Goal: Transaction & Acquisition: Book appointment/travel/reservation

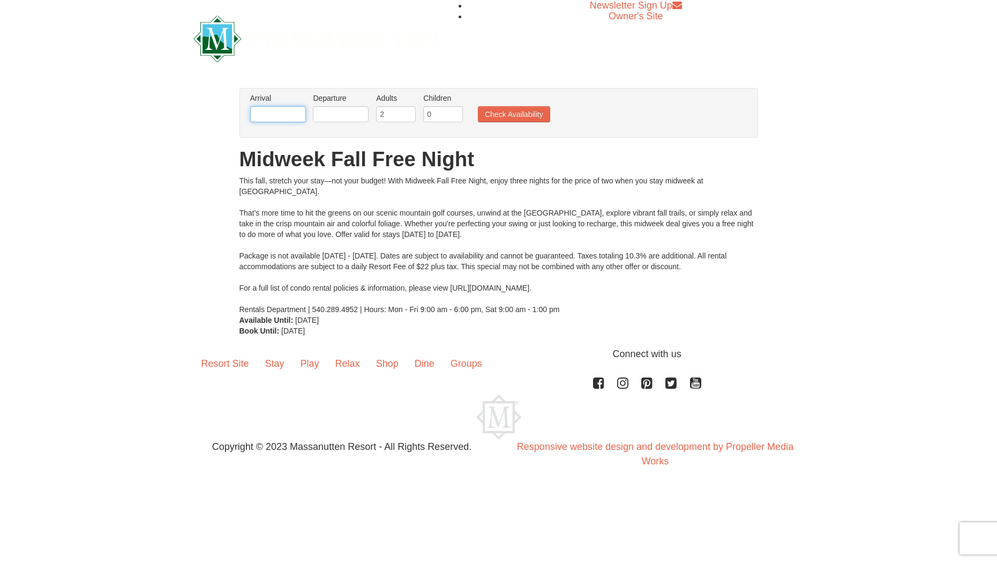
click at [275, 114] on input "text" at bounding box center [278, 114] width 56 height 16
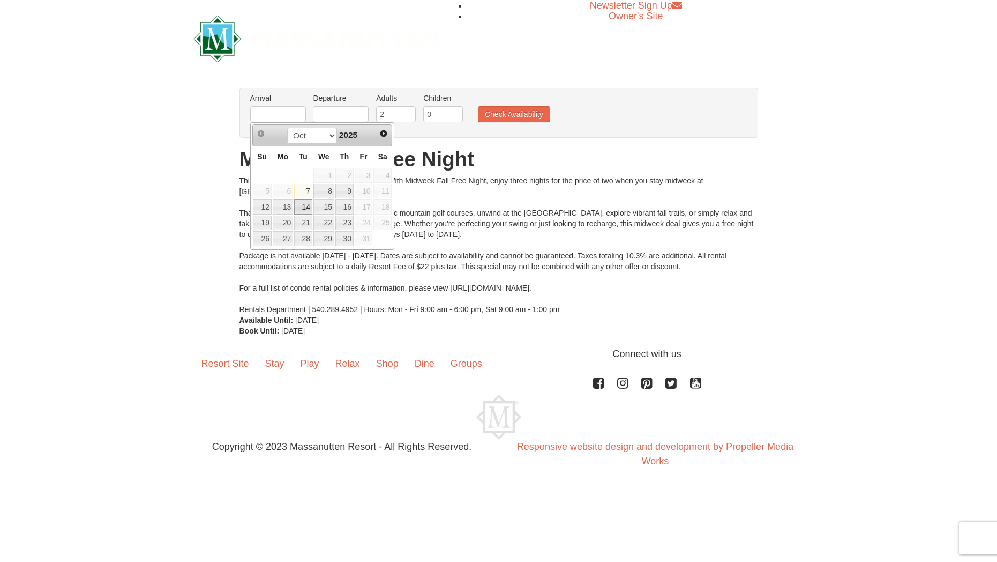
click at [305, 206] on link "14" at bounding box center [303, 206] width 18 height 15
type input "[DATE]"
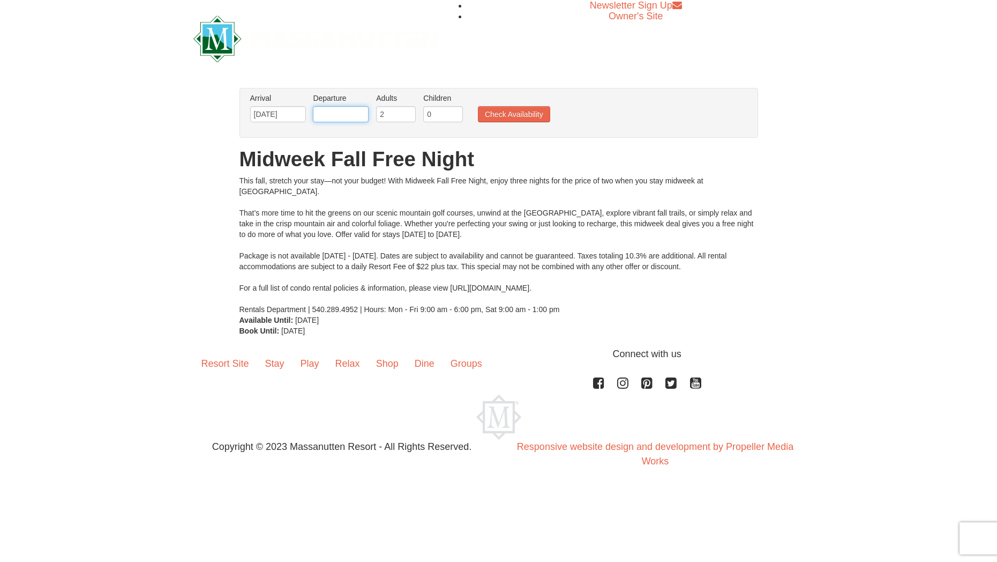
click at [346, 116] on input "text" at bounding box center [341, 114] width 56 height 16
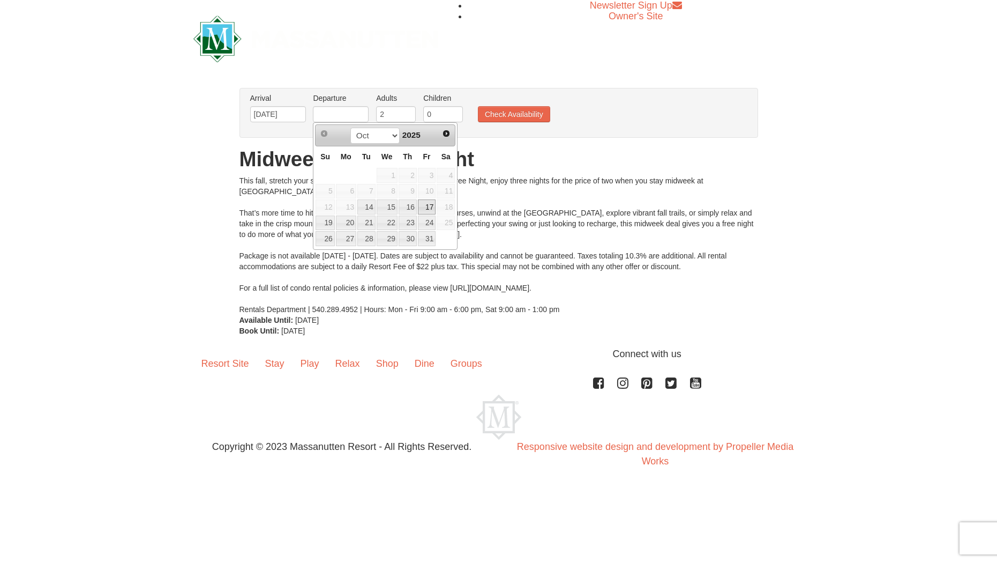
click at [427, 205] on link "17" at bounding box center [427, 206] width 18 height 15
type input "[DATE]"
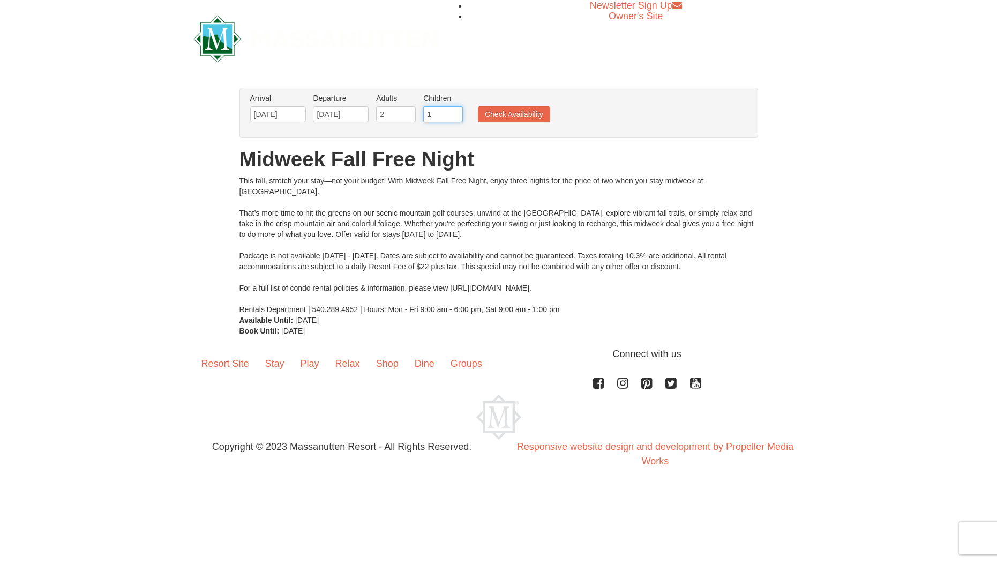
click at [454, 111] on input "1" at bounding box center [443, 114] width 40 height 16
type input "2"
click at [453, 111] on input "2" at bounding box center [443, 114] width 40 height 16
click at [536, 112] on button "Check Availability" at bounding box center [514, 114] width 72 height 16
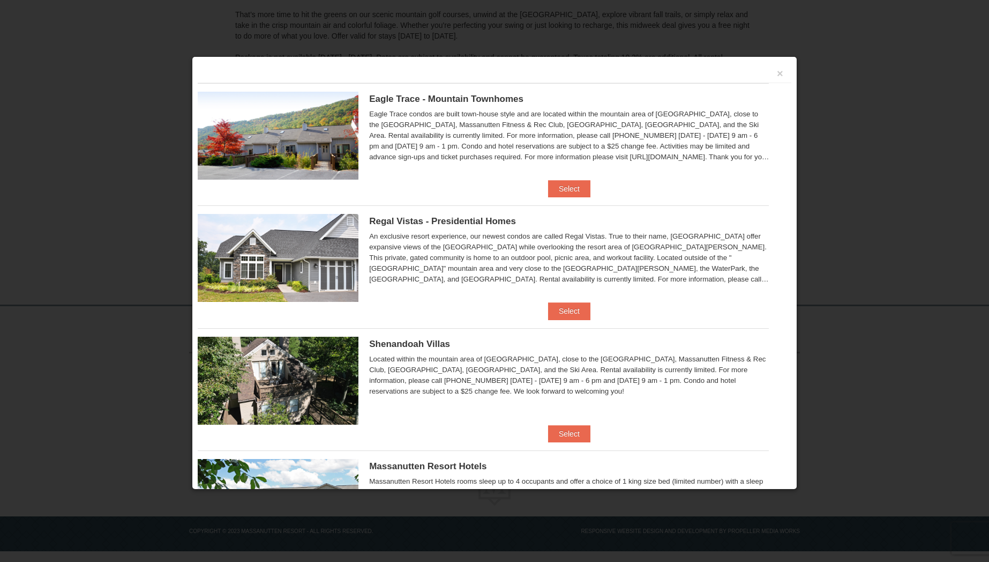
scroll to position [172, 0]
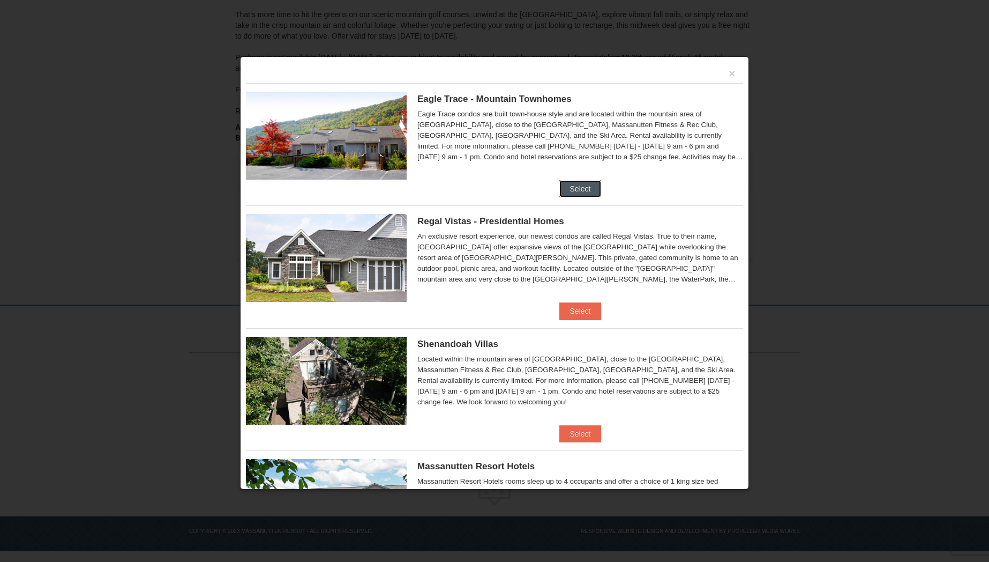
click at [579, 188] on button "Select" at bounding box center [581, 188] width 42 height 17
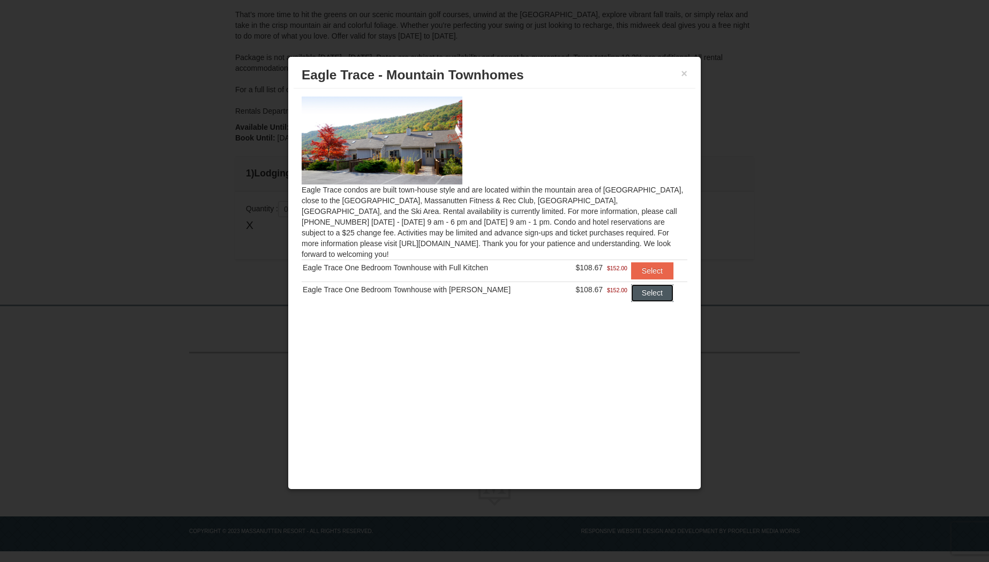
click at [656, 286] on button "Select" at bounding box center [652, 292] width 42 height 17
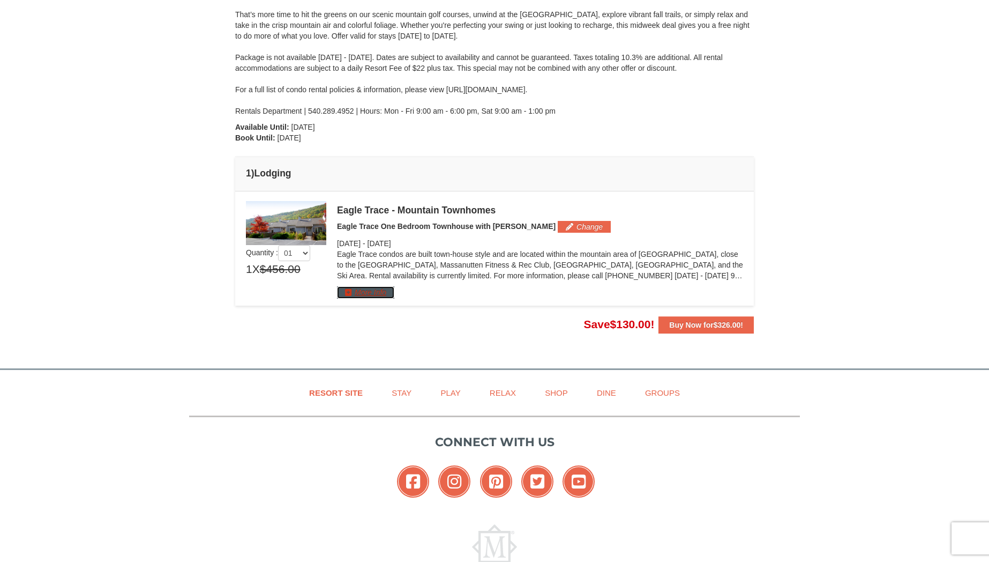
click at [374, 296] on button "More Info" at bounding box center [365, 292] width 57 height 12
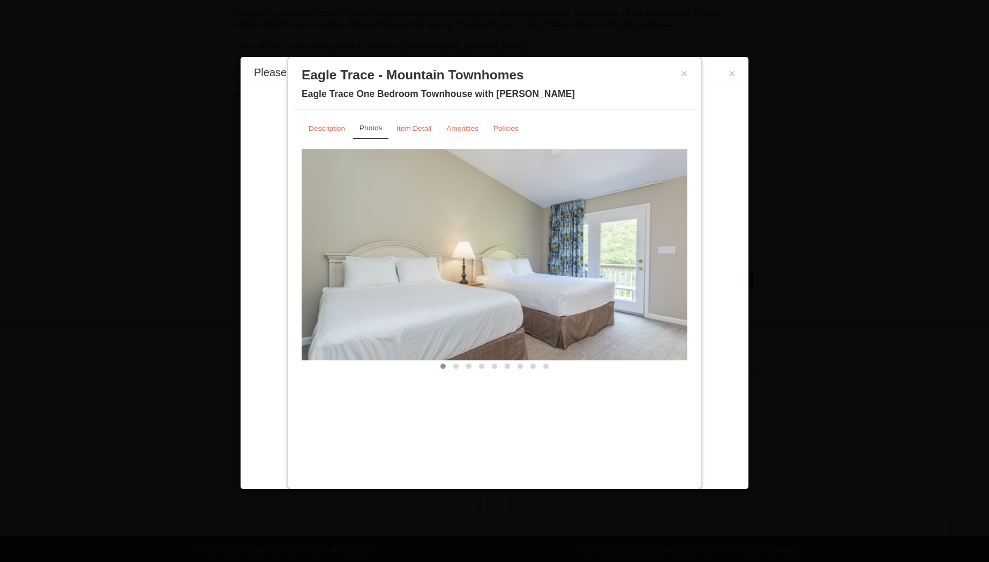
scroll to position [236, 0]
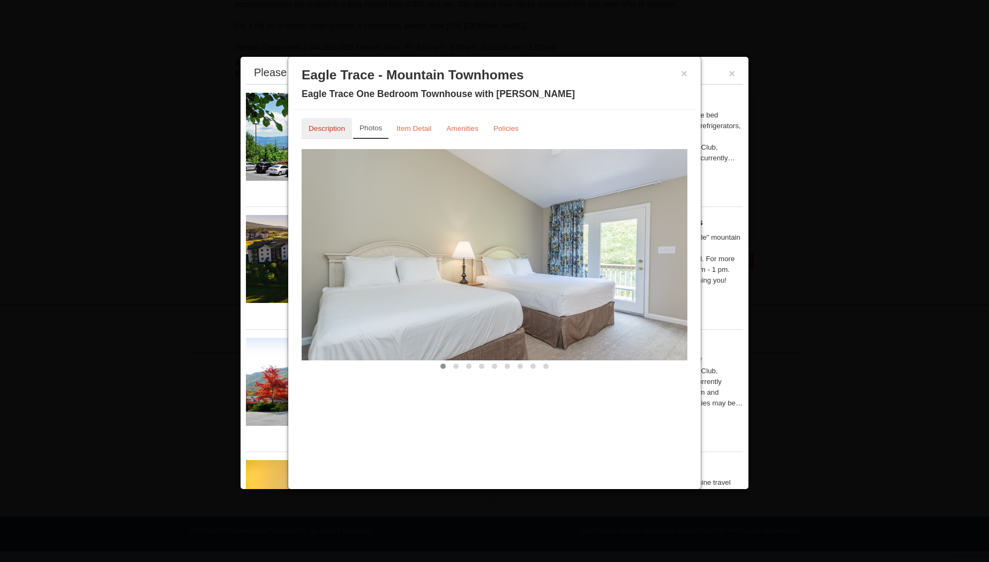
click at [337, 127] on small "Description" at bounding box center [327, 128] width 36 height 8
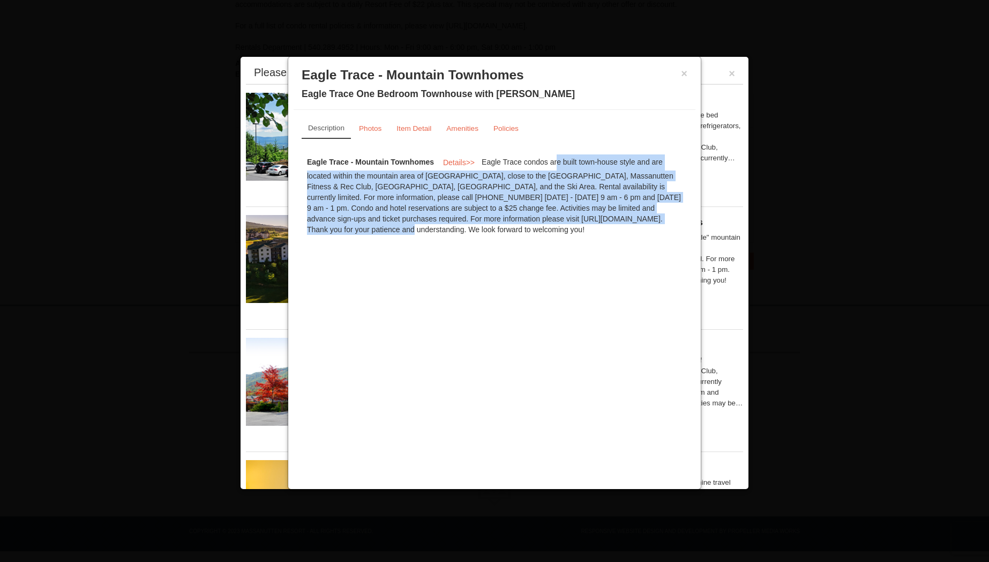
drag, startPoint x: 537, startPoint y: 161, endPoint x: 633, endPoint y: 217, distance: 111.4
click at [633, 217] on div "Eagle Trace - Mountain Townhomes Details >> Eagle Trace condos are built town-h…" at bounding box center [495, 194] width 386 height 91
click at [413, 125] on small "Item Detail" at bounding box center [414, 128] width 35 height 8
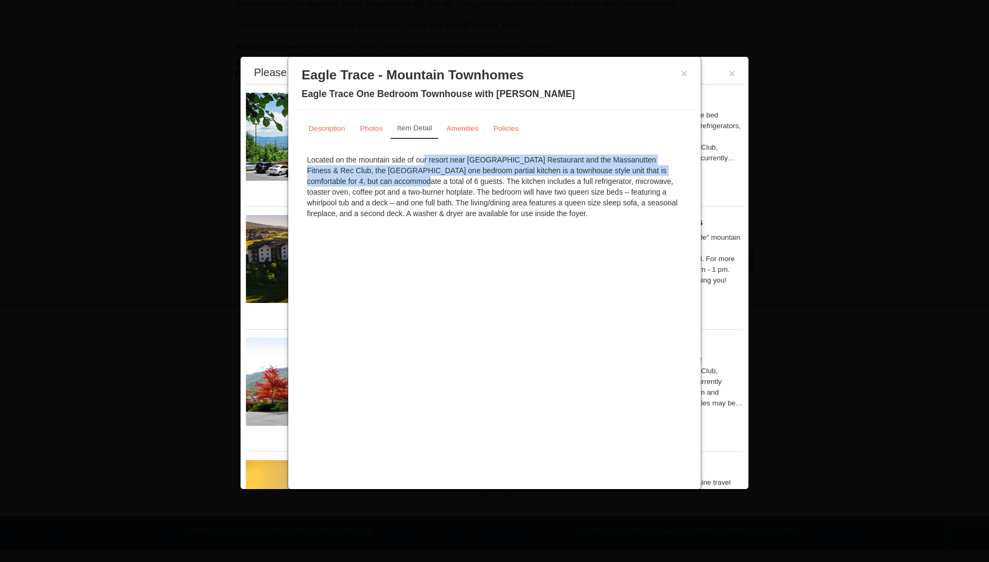
drag, startPoint x: 366, startPoint y: 157, endPoint x: 679, endPoint y: 174, distance: 313.4
click at [679, 174] on div "Located on the mountain side of our resort near Campfire Grill Restaurant and t…" at bounding box center [495, 186] width 386 height 75
click at [508, 170] on div "Located on the mountain side of our resort near Campfire Grill Restaurant and t…" at bounding box center [495, 186] width 386 height 75
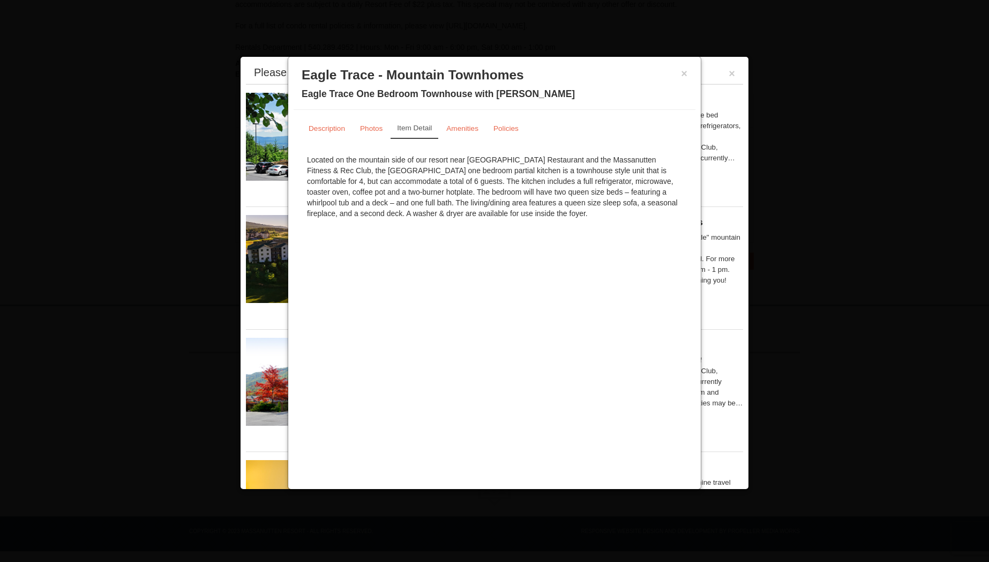
drag, startPoint x: 327, startPoint y: 169, endPoint x: 646, endPoint y: 228, distance: 324.7
click at [646, 228] on div "Description Photos Item Detail Amenities Policies Eagle Trace - Mountain Townho…" at bounding box center [495, 171] width 402 height 122
click at [466, 129] on small "Amenities" at bounding box center [462, 128] width 32 height 8
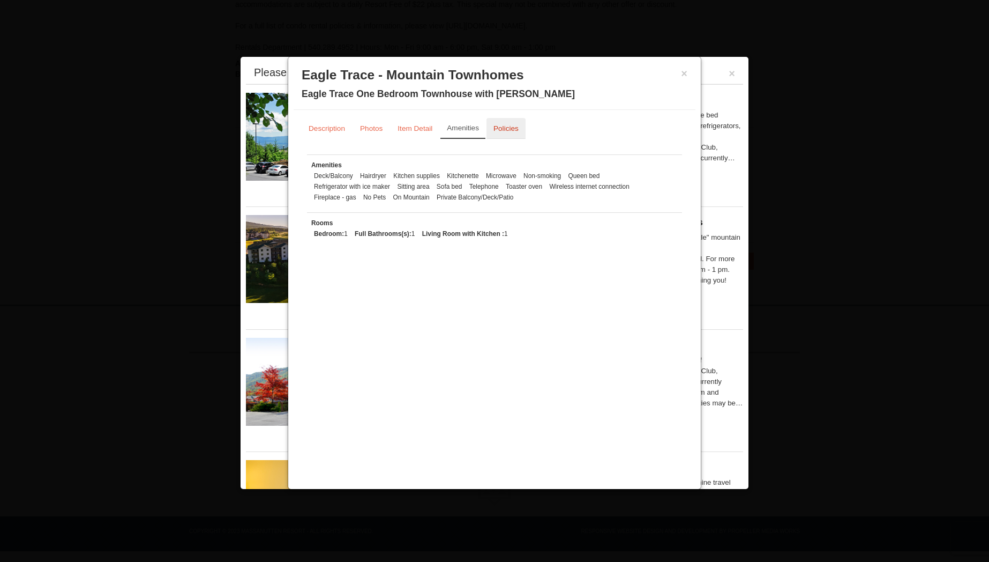
click at [507, 131] on small "Policies" at bounding box center [506, 128] width 25 height 8
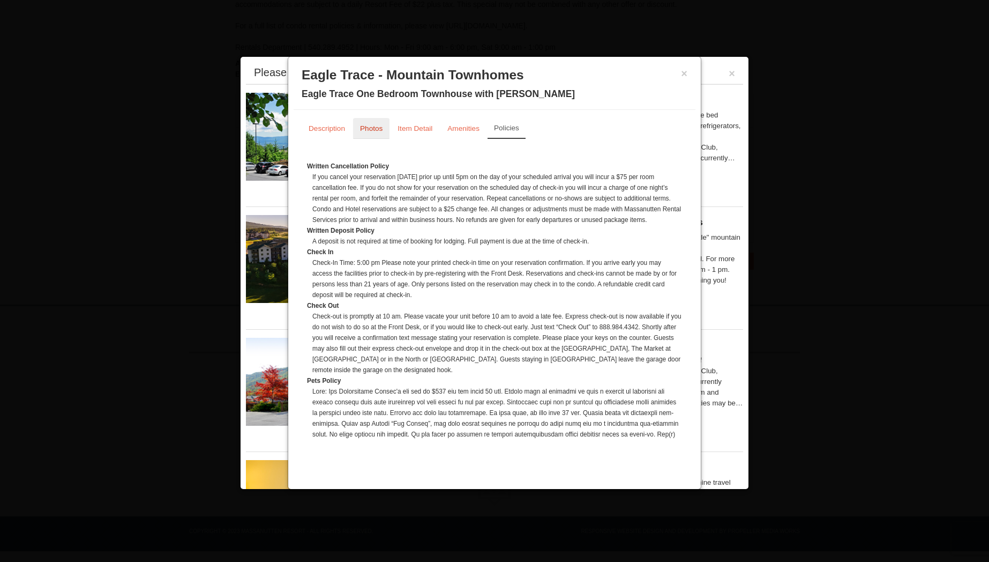
click at [376, 127] on small "Photos" at bounding box center [371, 128] width 23 height 8
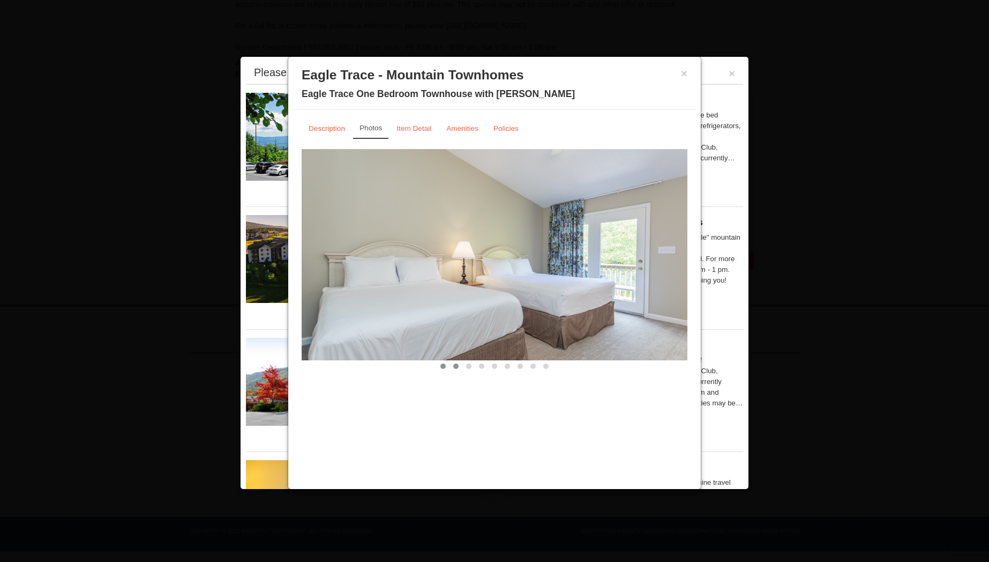
click at [455, 367] on span at bounding box center [455, 365] width 5 height 5
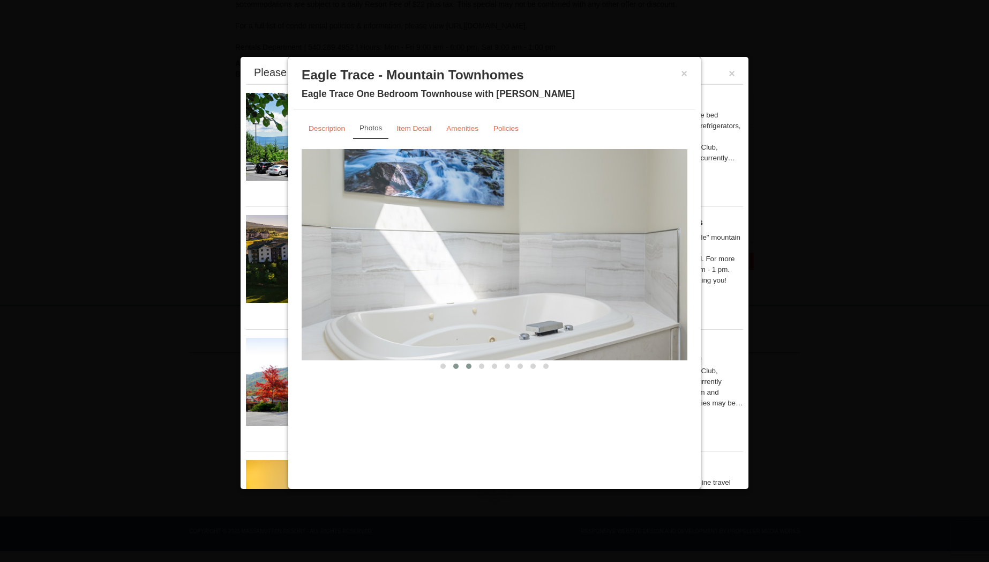
click at [468, 367] on span at bounding box center [468, 365] width 5 height 5
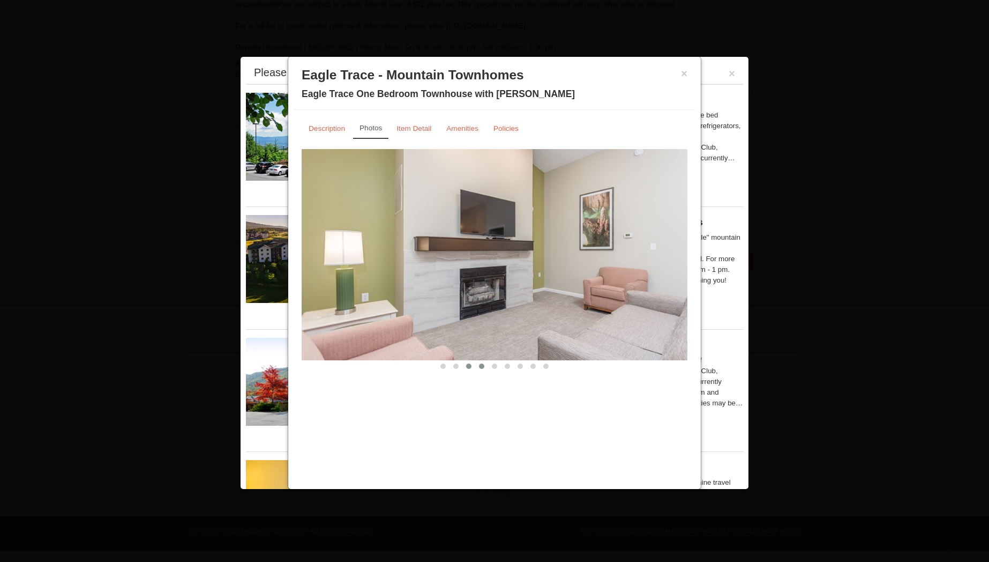
click at [481, 364] on span at bounding box center [481, 365] width 5 height 5
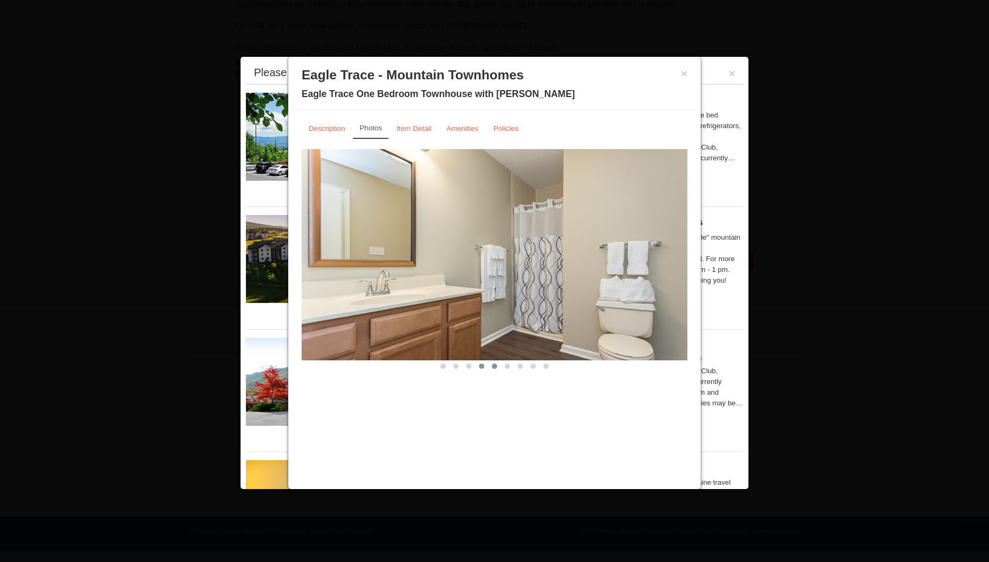
click at [492, 366] on span at bounding box center [494, 365] width 5 height 5
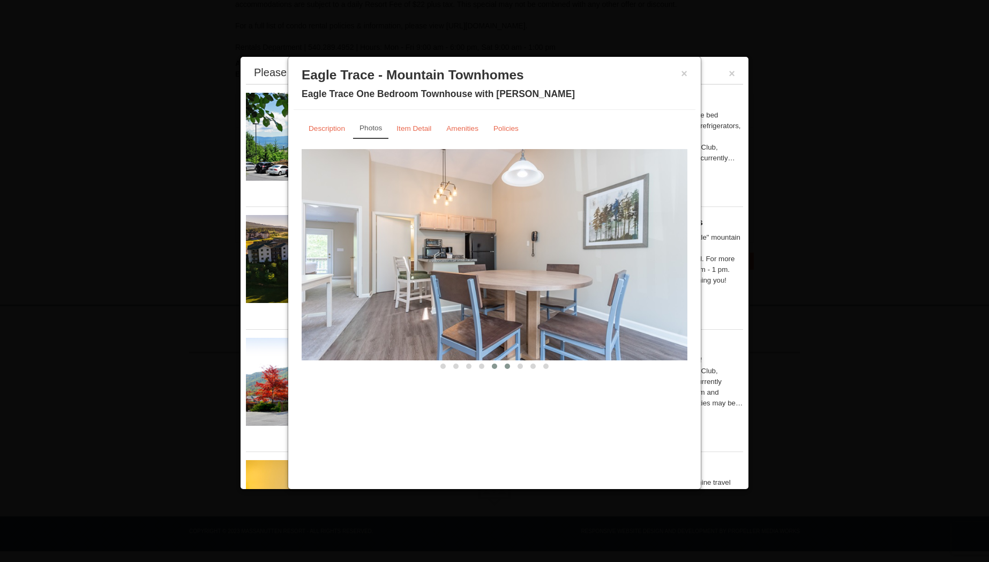
click at [507, 366] on span at bounding box center [507, 365] width 5 height 5
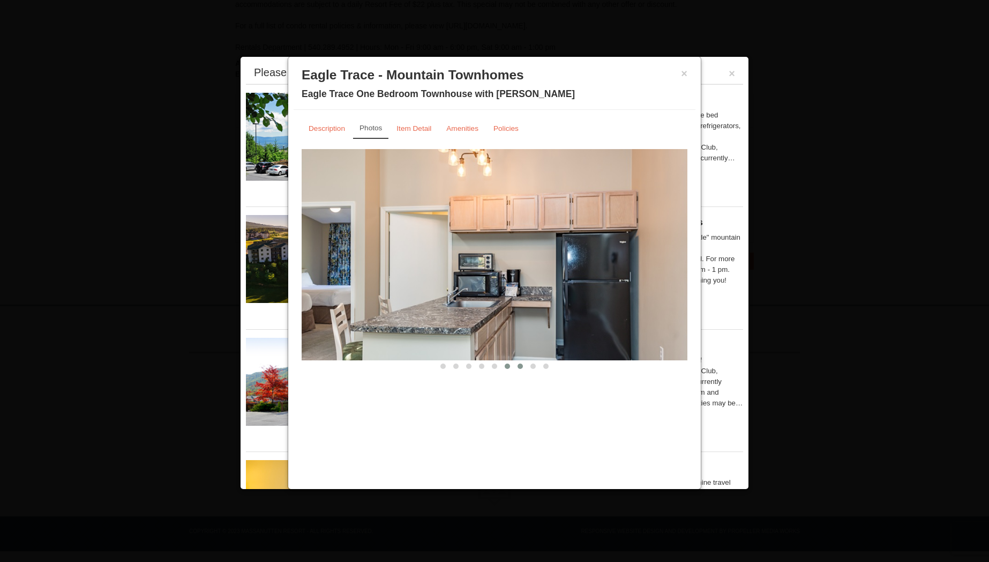
click at [521, 366] on span at bounding box center [520, 365] width 5 height 5
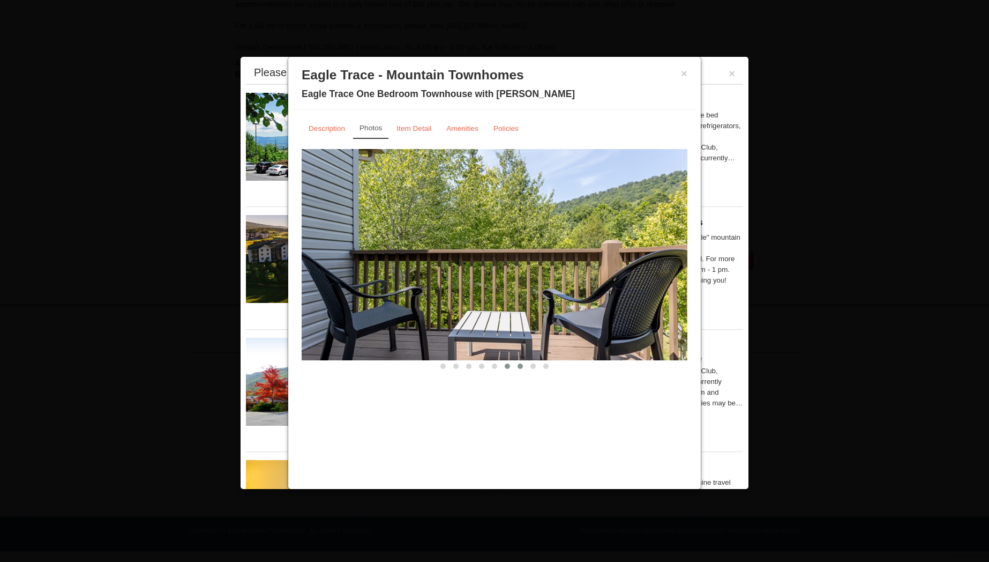
click at [505, 366] on span at bounding box center [507, 365] width 5 height 5
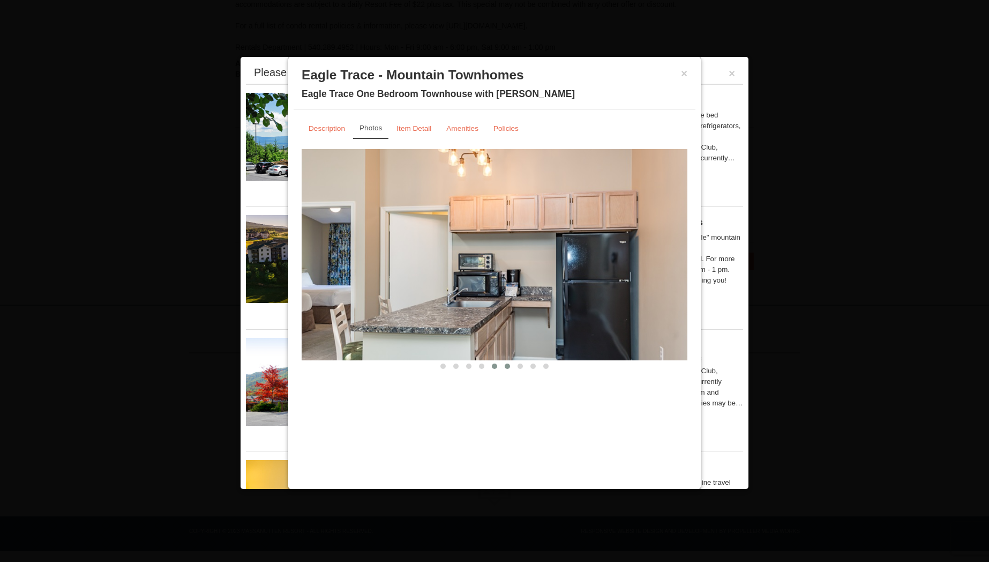
click at [494, 367] on span at bounding box center [494, 365] width 5 height 5
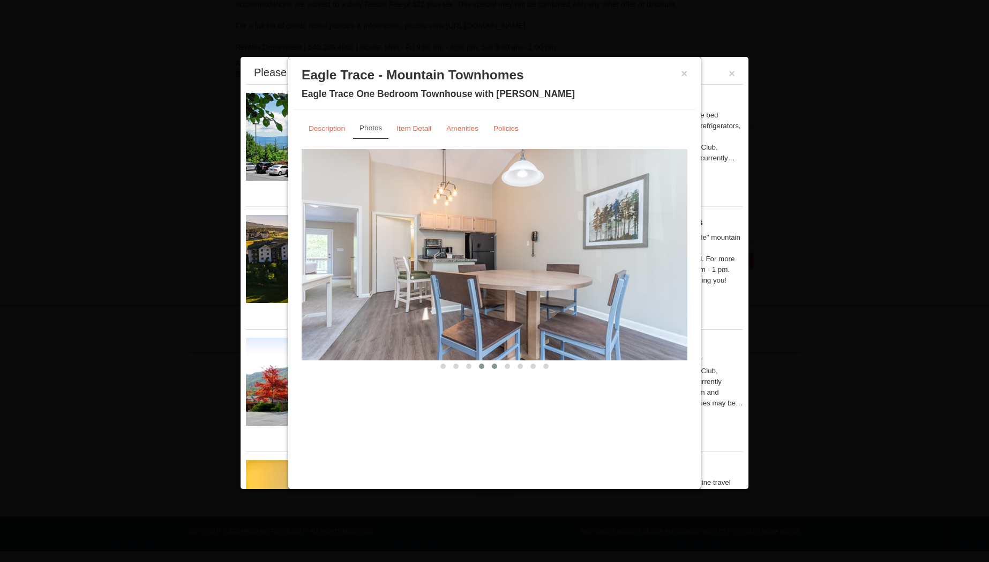
click at [480, 368] on button at bounding box center [481, 366] width 13 height 11
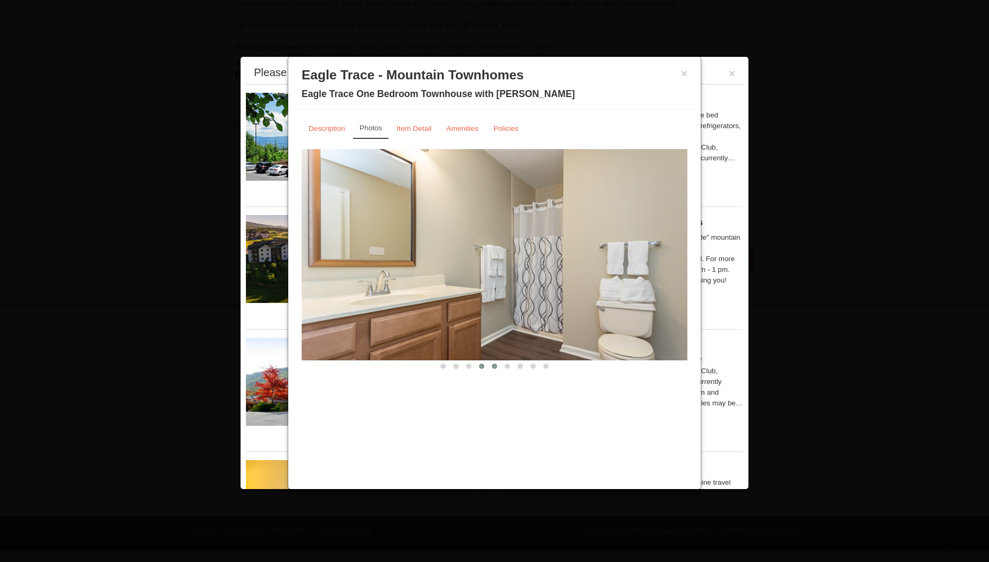
click at [494, 367] on span at bounding box center [494, 365] width 5 height 5
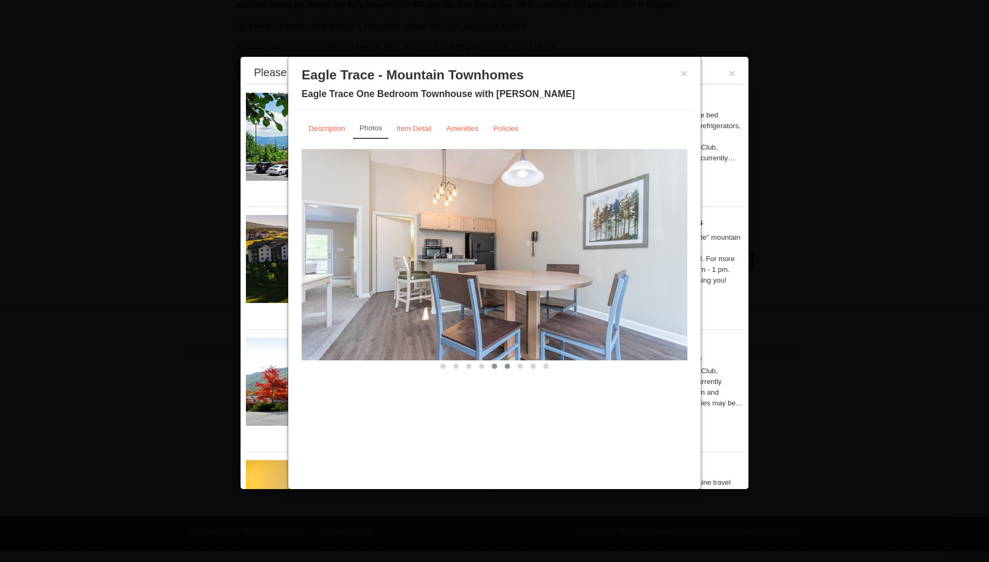
click at [504, 367] on button at bounding box center [507, 366] width 13 height 11
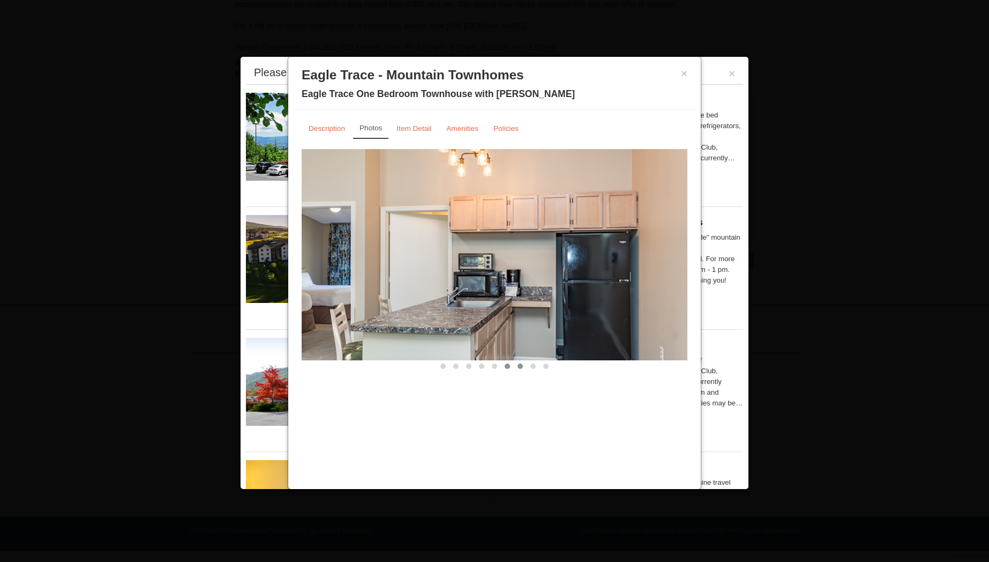
click at [520, 367] on span at bounding box center [520, 365] width 5 height 5
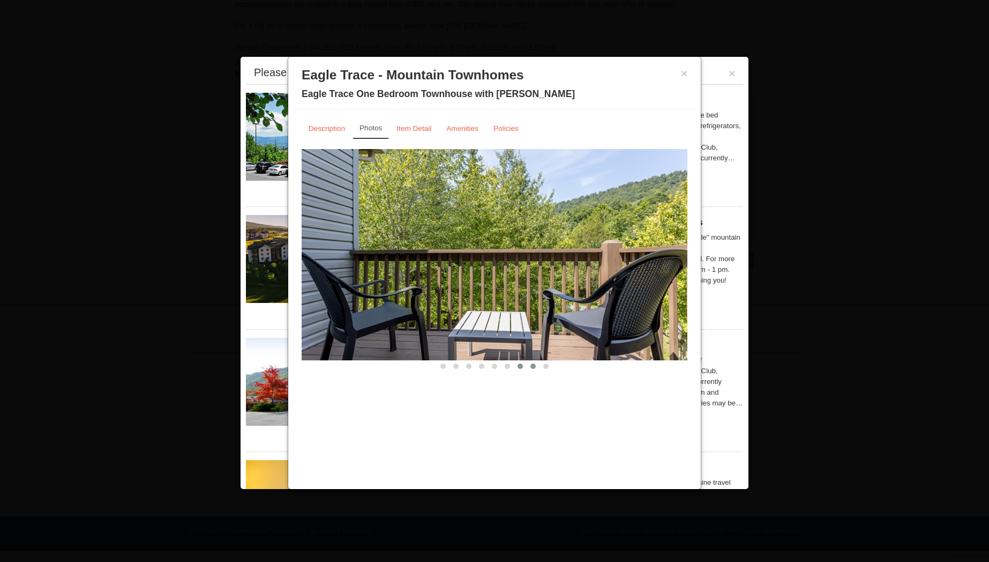
click at [534, 367] on span at bounding box center [533, 365] width 5 height 5
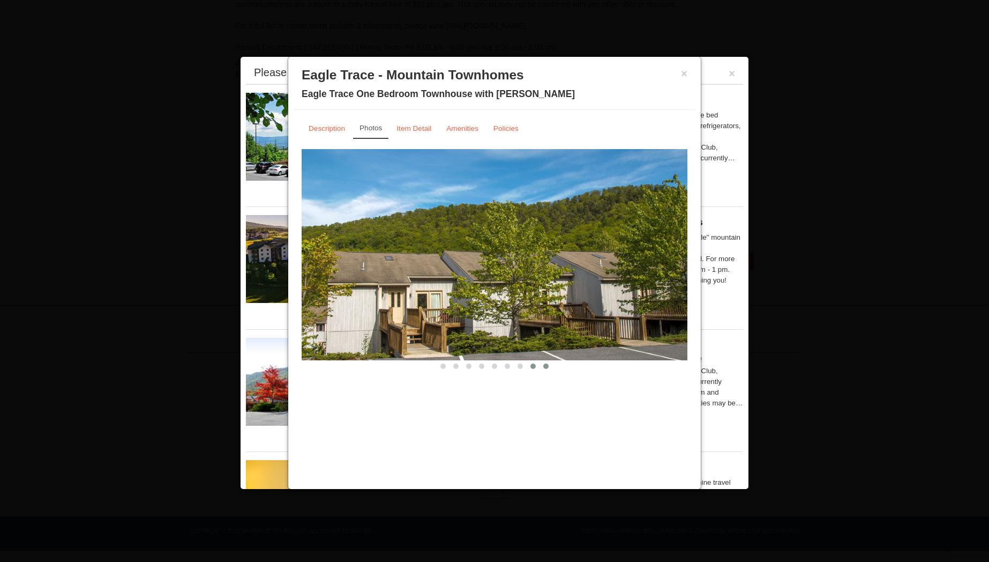
click at [543, 366] on span at bounding box center [545, 365] width 5 height 5
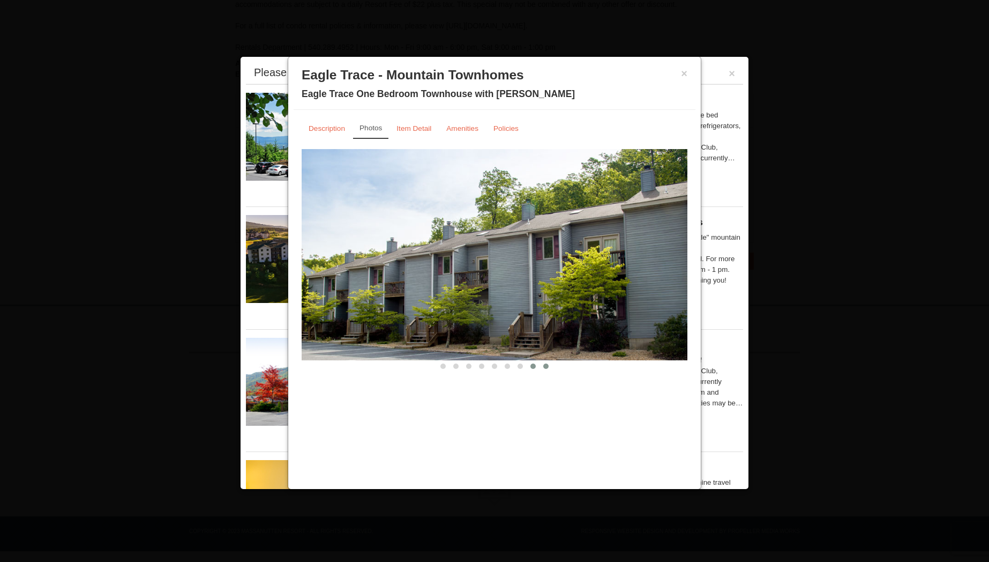
click at [534, 366] on span at bounding box center [533, 365] width 5 height 5
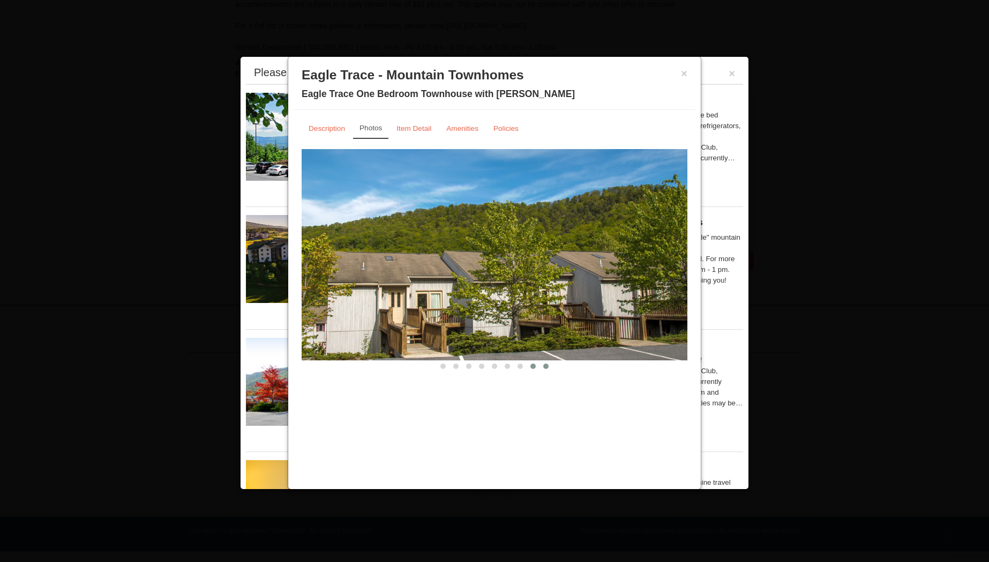
click at [545, 366] on span at bounding box center [545, 365] width 5 height 5
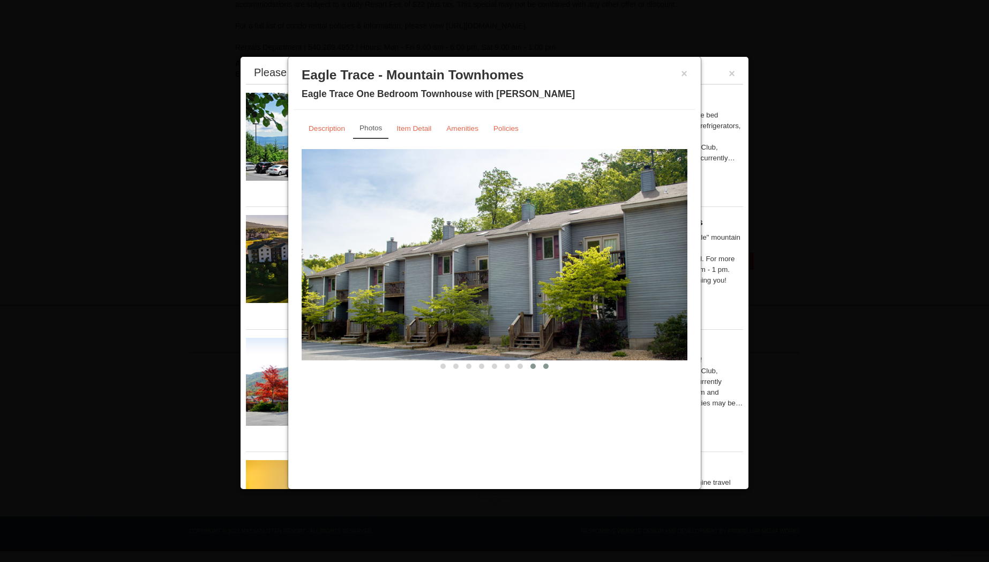
click at [533, 365] on span at bounding box center [533, 365] width 5 height 5
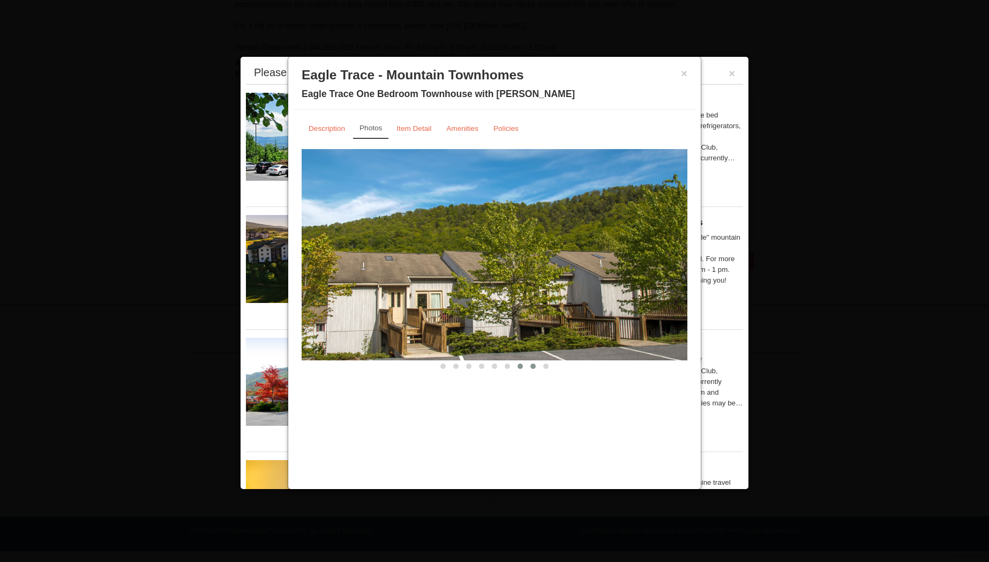
click at [522, 364] on span at bounding box center [520, 365] width 5 height 5
